Goal: Transaction & Acquisition: Purchase product/service

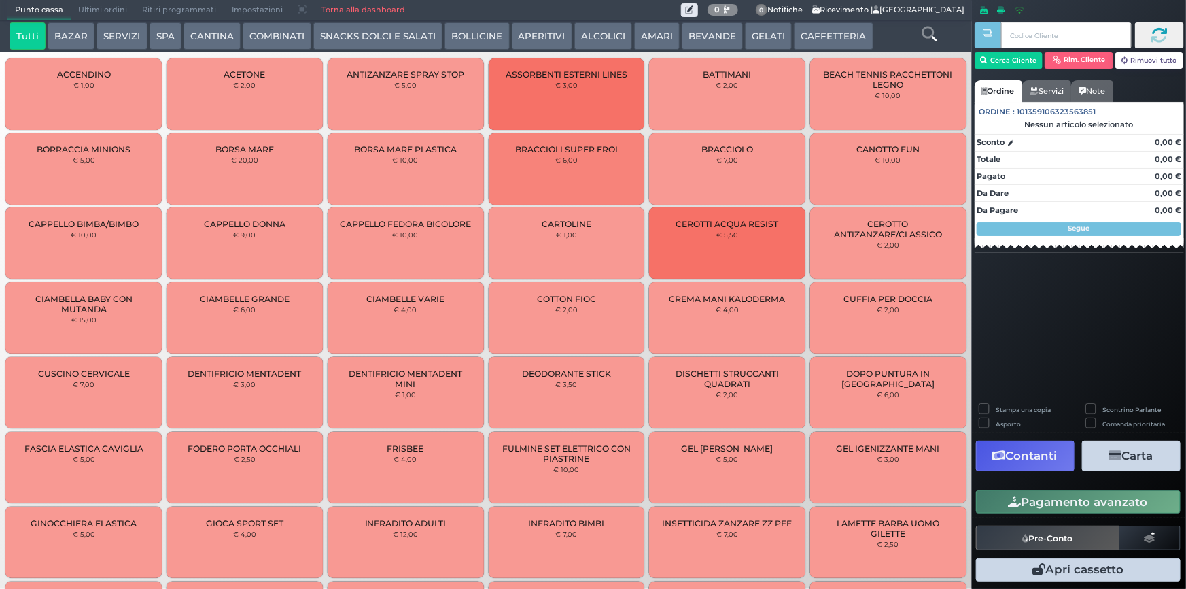
click at [924, 30] on icon at bounding box center [929, 34] width 15 height 15
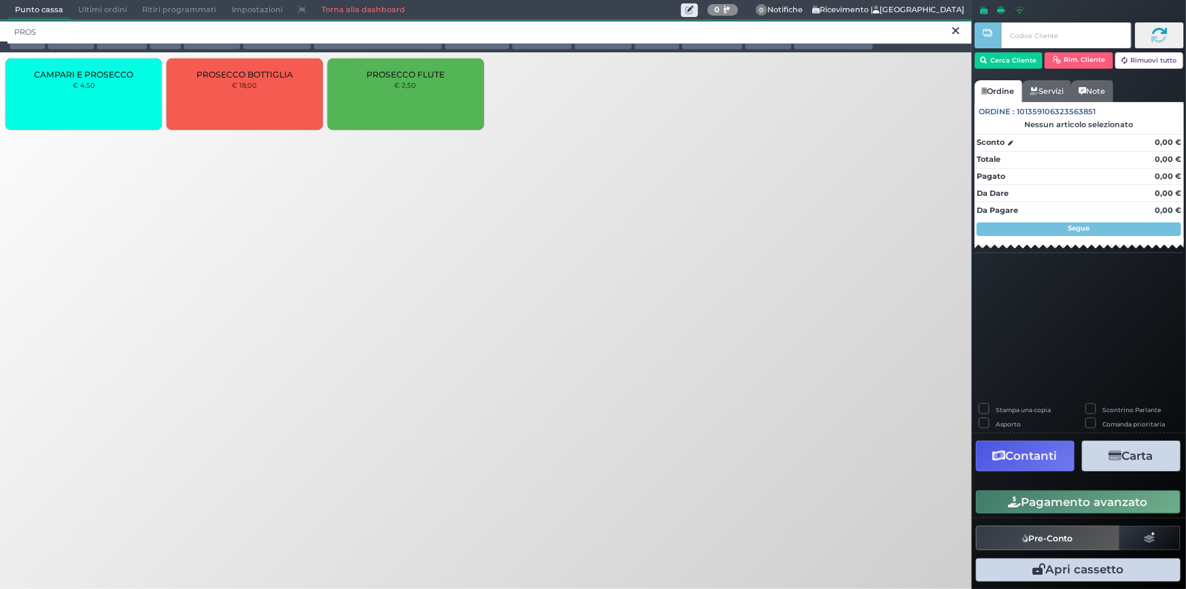
type input "PROS"
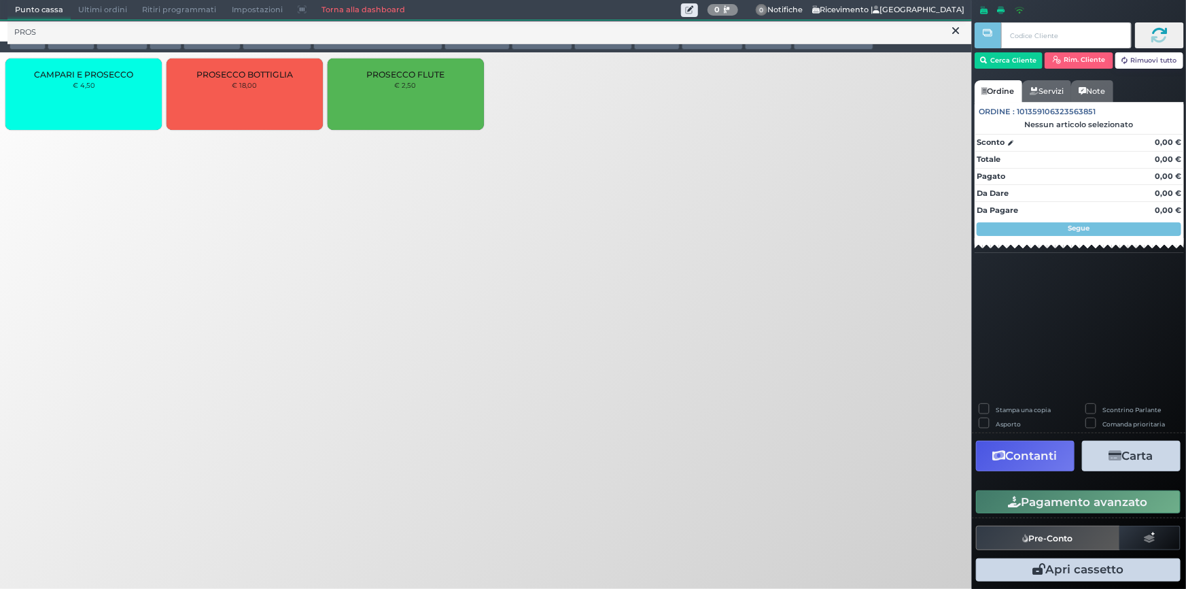
click at [436, 100] on div "PROSECCO FLUTE € 2,50" at bounding box center [406, 93] width 156 height 71
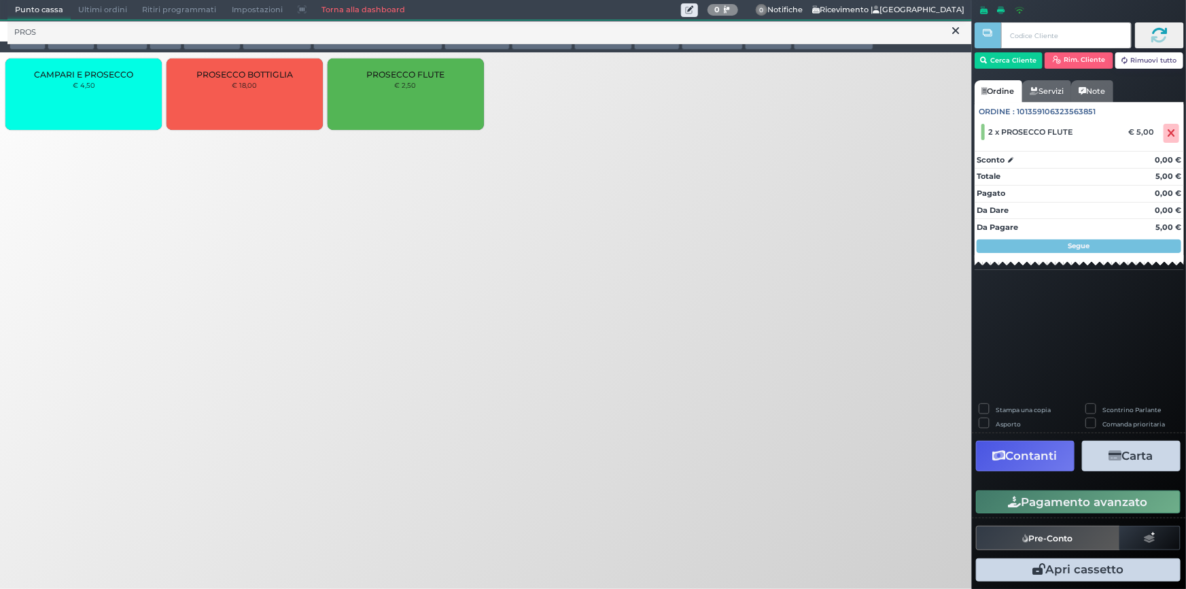
click at [1067, 502] on button "Pagamento avanzato" at bounding box center [1078, 501] width 205 height 23
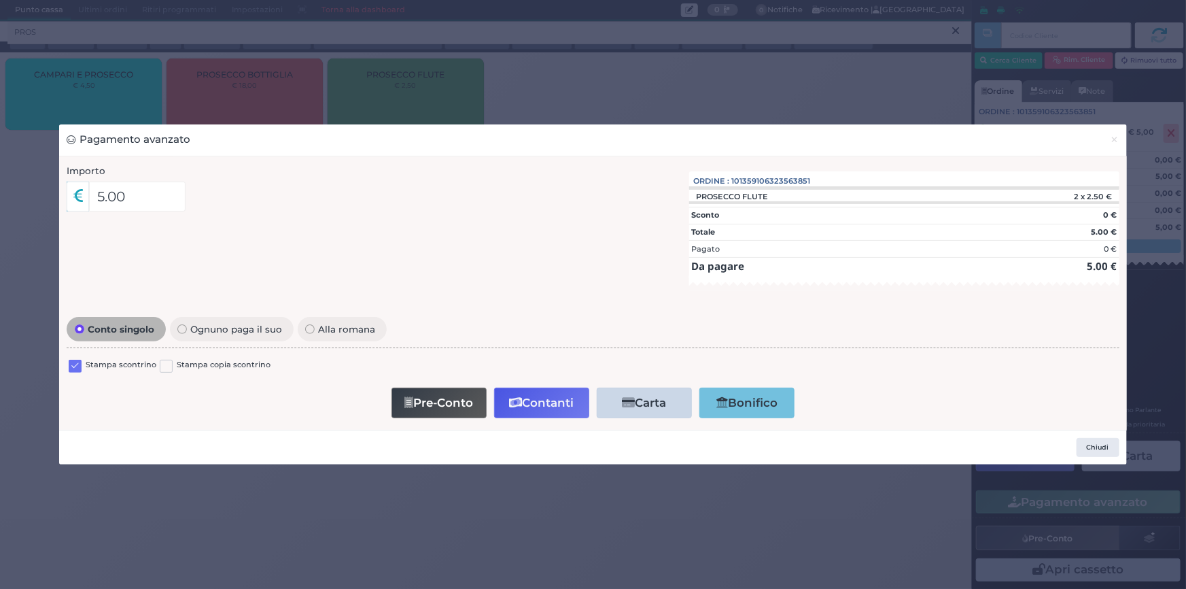
click at [77, 367] on label at bounding box center [75, 366] width 13 height 13
click at [0, 0] on input "checkbox" at bounding box center [0, 0] width 0 height 0
click at [533, 404] on button "Contanti" at bounding box center [541, 402] width 95 height 31
